Goal: Transaction & Acquisition: Purchase product/service

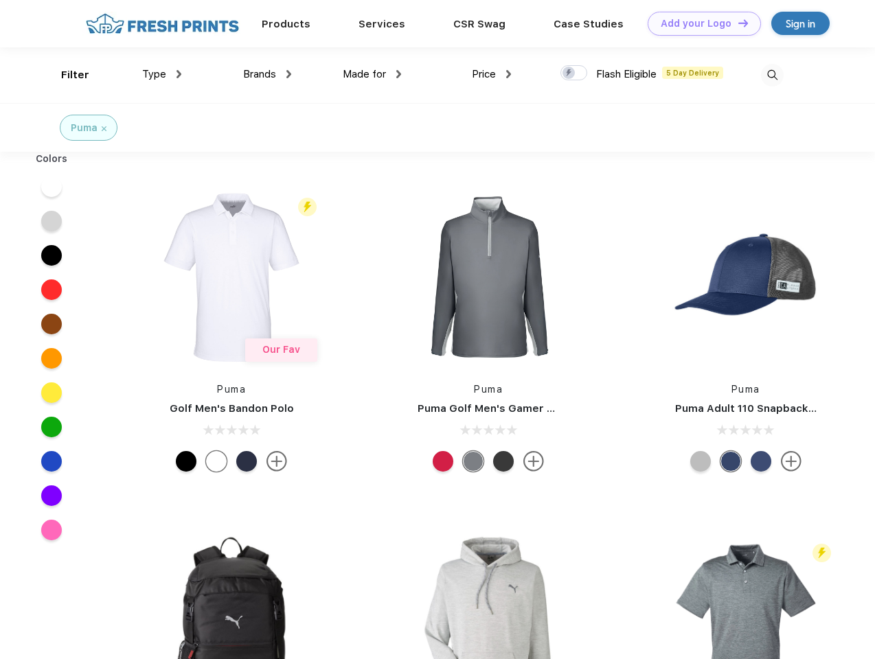
click at [699, 23] on link "Add your Logo Design Tool" at bounding box center [704, 24] width 113 height 24
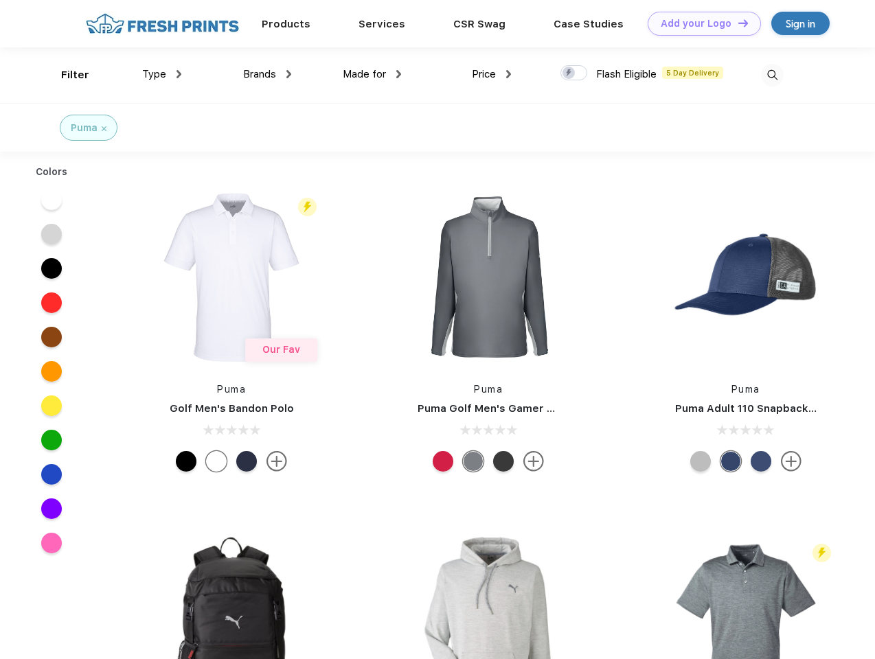
click at [0, 0] on div "Design Tool" at bounding box center [0, 0] width 0 height 0
click at [737, 23] on link "Add your Logo Design Tool" at bounding box center [704, 24] width 113 height 24
click at [66, 75] on div "Filter" at bounding box center [75, 75] width 28 height 16
click at [162, 74] on span "Type" at bounding box center [154, 74] width 24 height 12
click at [267, 74] on span "Brands" at bounding box center [259, 74] width 33 height 12
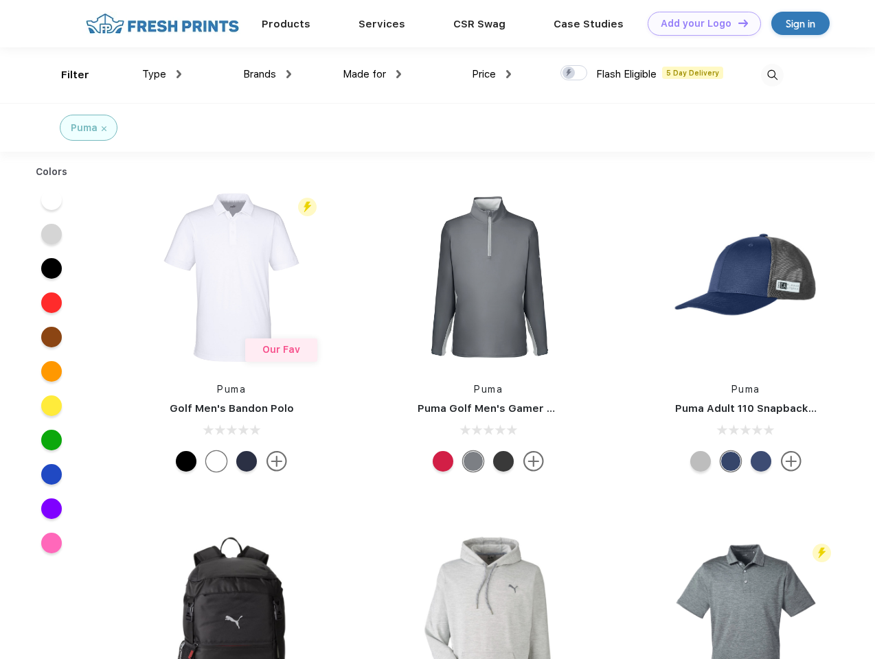
click at [372, 74] on span "Made for" at bounding box center [364, 74] width 43 height 12
click at [492, 74] on span "Price" at bounding box center [484, 74] width 24 height 12
click at [574, 74] on div at bounding box center [574, 72] width 27 height 15
click at [569, 74] on input "checkbox" at bounding box center [565, 69] width 9 height 9
click at [772, 75] on img at bounding box center [772, 75] width 23 height 23
